Goal: Task Accomplishment & Management: Use online tool/utility

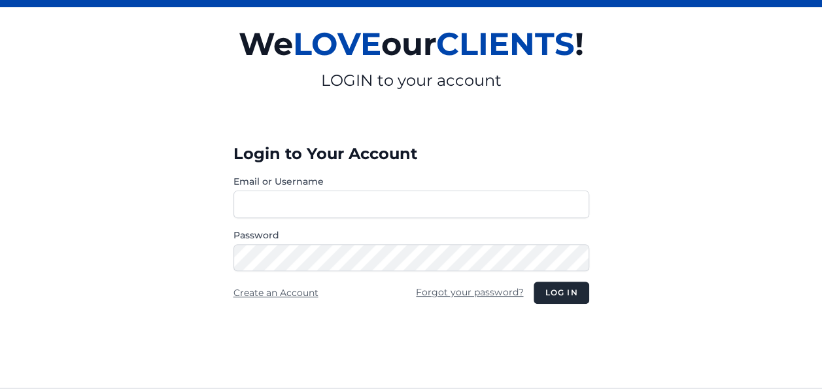
scroll to position [196, 0]
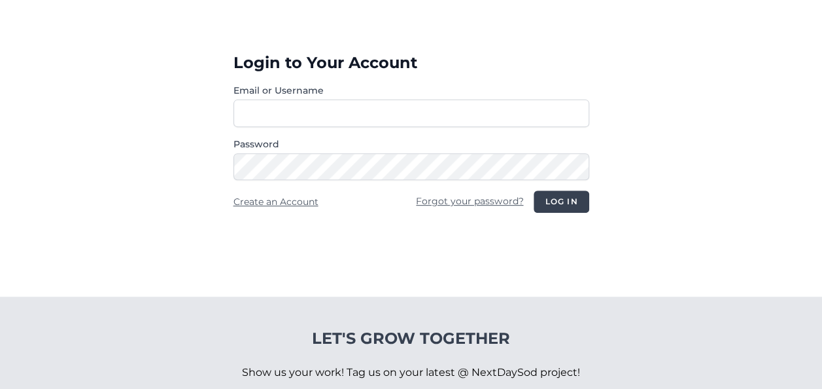
type input "**********"
click at [583, 209] on button "Log in" at bounding box center [561, 201] width 55 height 22
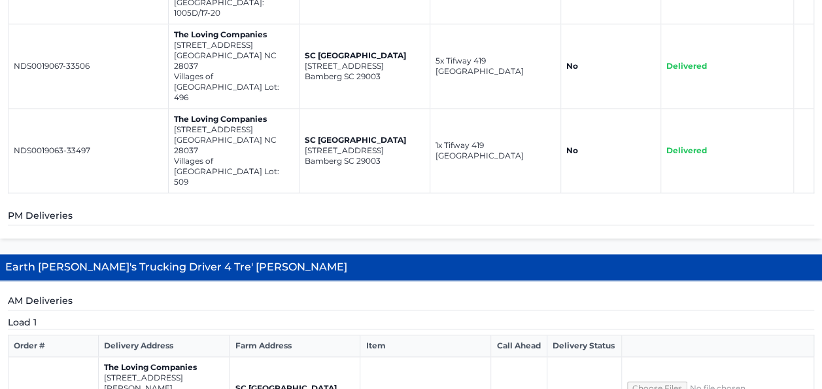
scroll to position [625, 0]
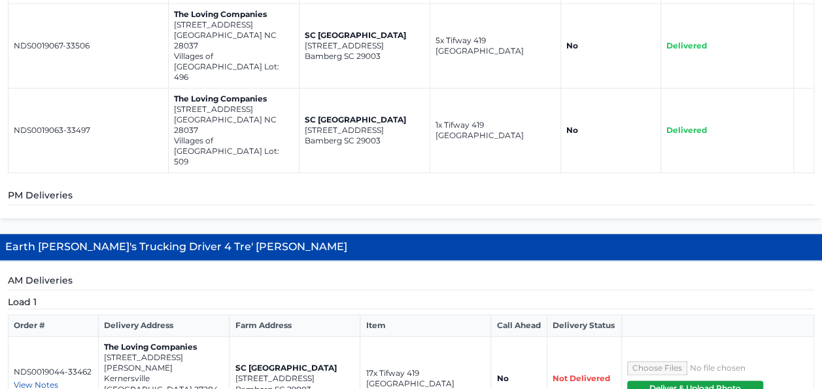
scroll to position [756, 0]
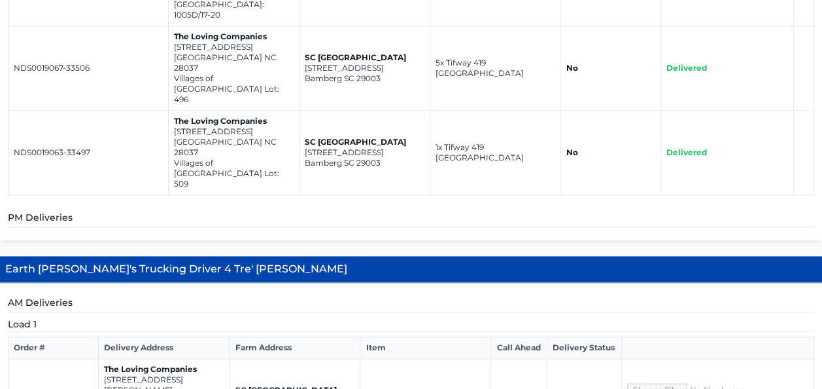
scroll to position [822, 0]
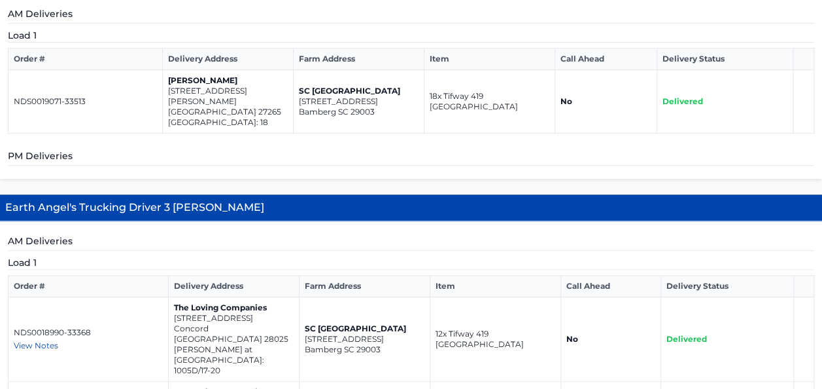
scroll to position [364, 0]
